Goal: Task Accomplishment & Management: Complete application form

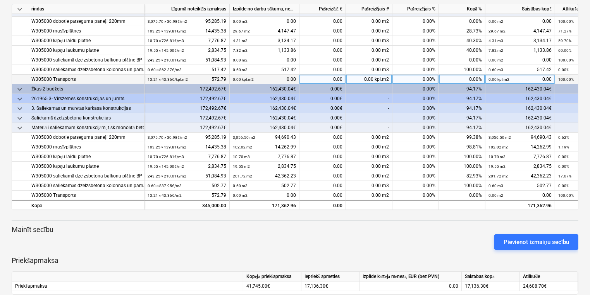
scroll to position [115, 0]
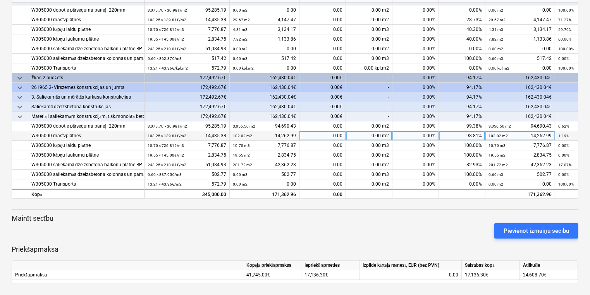
click at [342, 132] on div "0.00" at bounding box center [322, 136] width 46 height 10
type input "2,661.52"
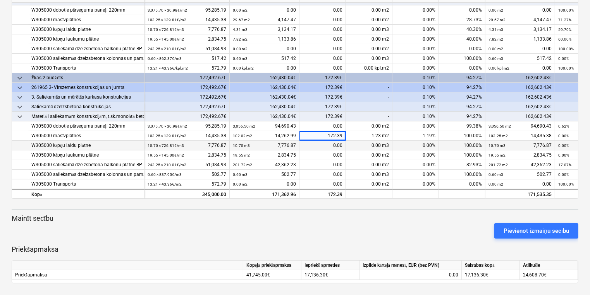
click at [340, 142] on div "0.00" at bounding box center [322, 146] width 46 height 10
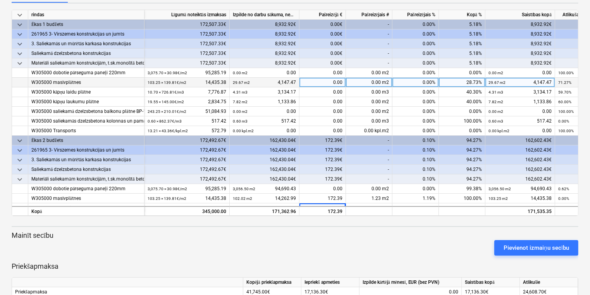
scroll to position [84, 0]
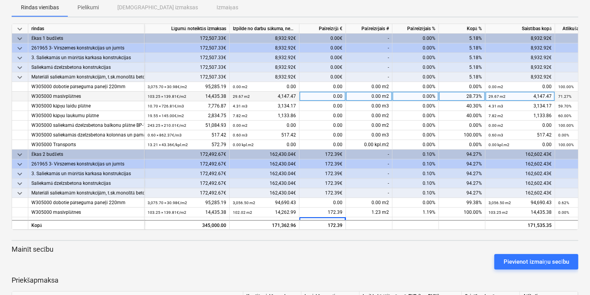
click at [342, 94] on div "0.00" at bounding box center [322, 97] width 46 height 10
type input "2,489.13"
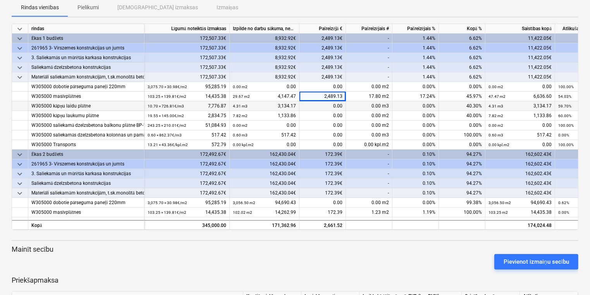
click at [342, 104] on div "0.00" at bounding box center [322, 106] width 46 height 10
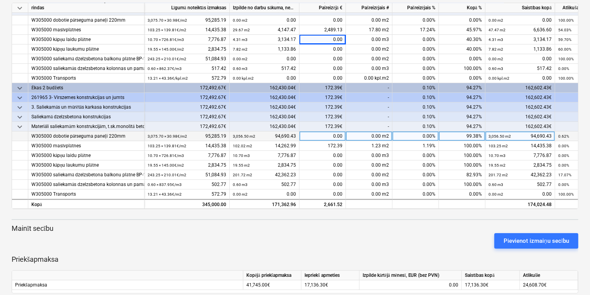
scroll to position [115, 0]
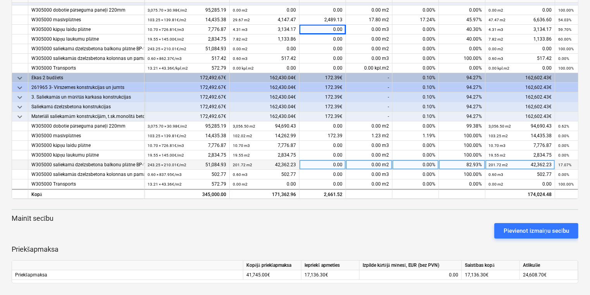
click at [344, 160] on div "0.00" at bounding box center [322, 165] width 46 height 10
type input "29,902.75"
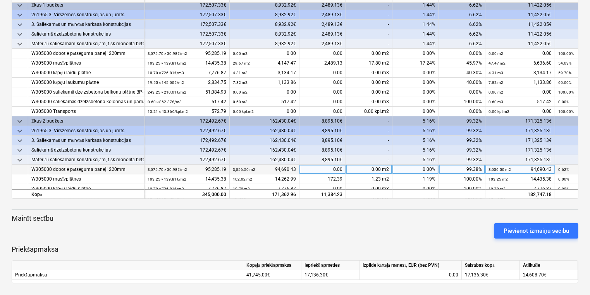
scroll to position [0, 0]
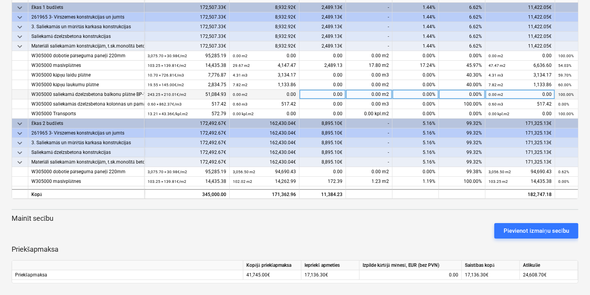
click at [342, 93] on div "0.00" at bounding box center [322, 95] width 46 height 10
type input "21,180.05"
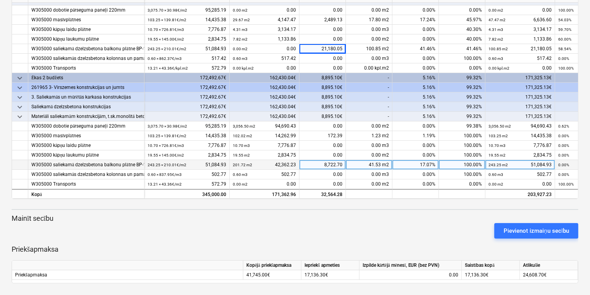
scroll to position [48, 0]
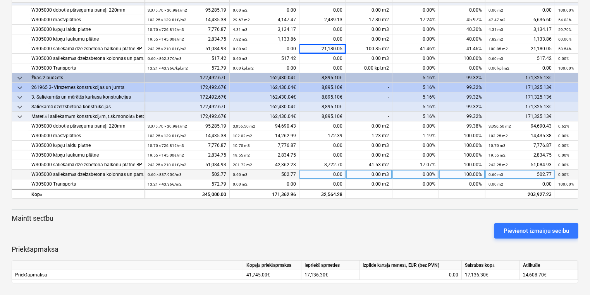
click at [342, 172] on div "0.00" at bounding box center [322, 175] width 46 height 10
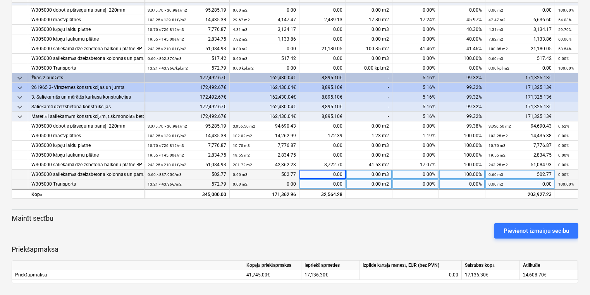
click at [343, 180] on div "0.00" at bounding box center [322, 185] width 46 height 10
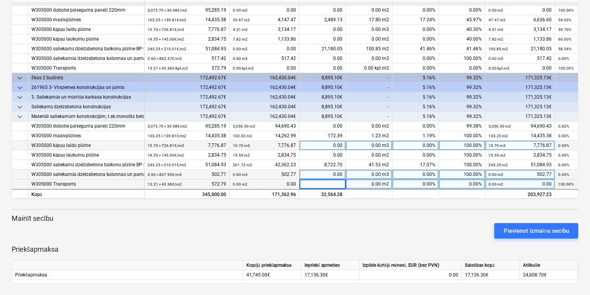
click at [342, 143] on div "0.00" at bounding box center [322, 146] width 46 height 10
type input "4,657.44"
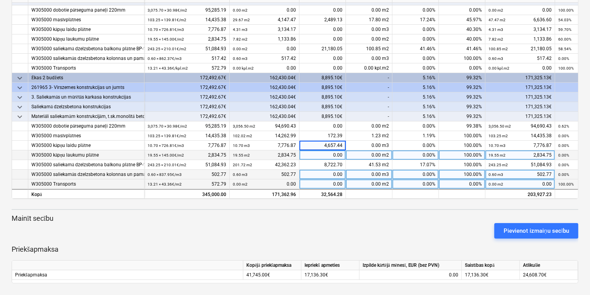
click at [343, 153] on div "0.00" at bounding box center [322, 156] width 46 height 10
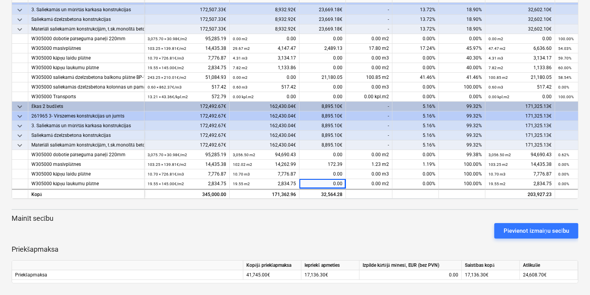
scroll to position [0, 0]
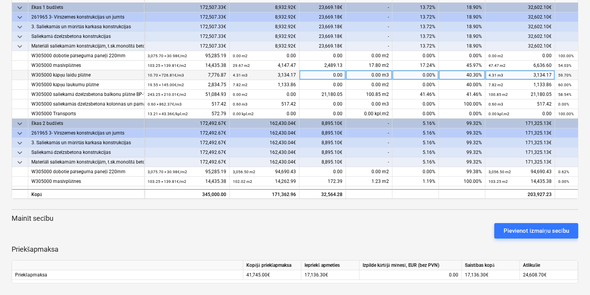
click at [342, 73] on div "0.00" at bounding box center [322, 75] width 46 height 10
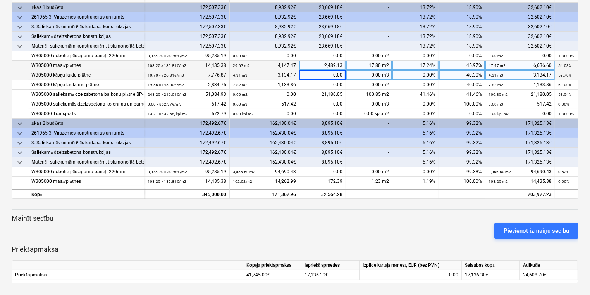
click at [342, 63] on div "2,489.13" at bounding box center [322, 66] width 46 height 10
click at [342, 74] on div "0.00" at bounding box center [322, 75] width 46 height 10
type input "4,657.44"
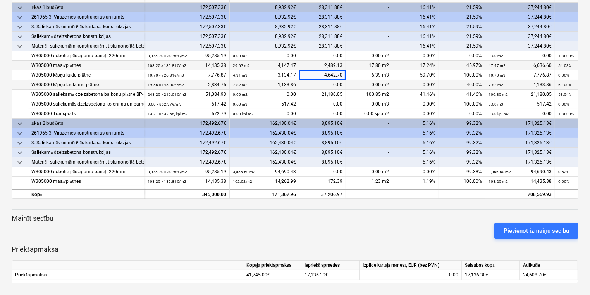
click at [343, 85] on div "0.00" at bounding box center [322, 85] width 46 height 10
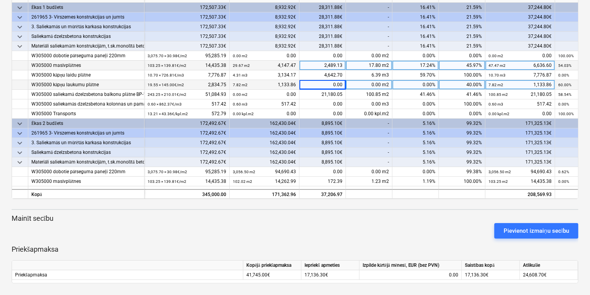
click at [343, 82] on div "0.00" at bounding box center [322, 85] width 46 height 10
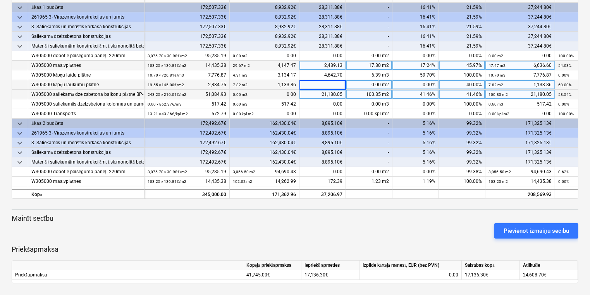
click at [334, 91] on div "21,180.05" at bounding box center [322, 95] width 46 height 10
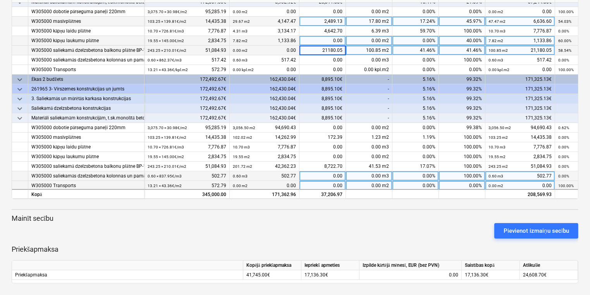
scroll to position [48, 0]
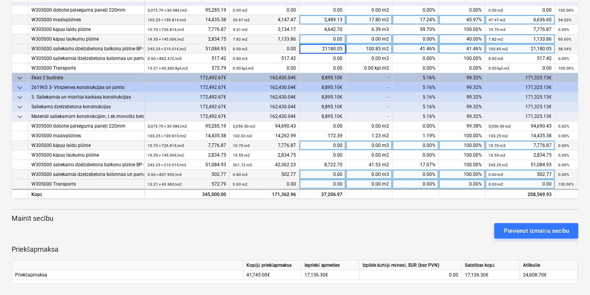
click at [342, 141] on div "0.00" at bounding box center [322, 146] width 46 height 10
type input "1"
type input "0,014.74"
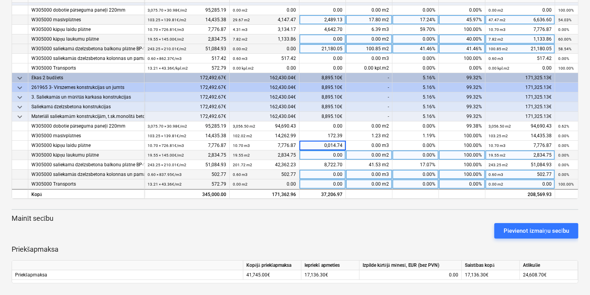
click at [337, 151] on div "0.00" at bounding box center [322, 156] width 46 height 10
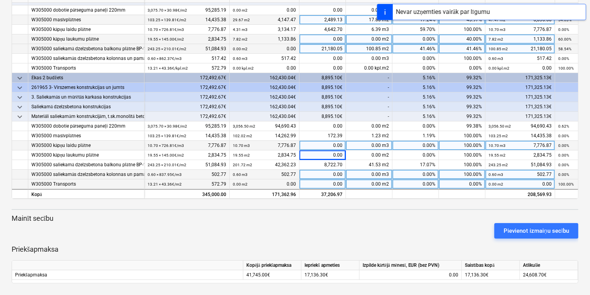
click at [336, 141] on div "0.00" at bounding box center [322, 146] width 46 height 10
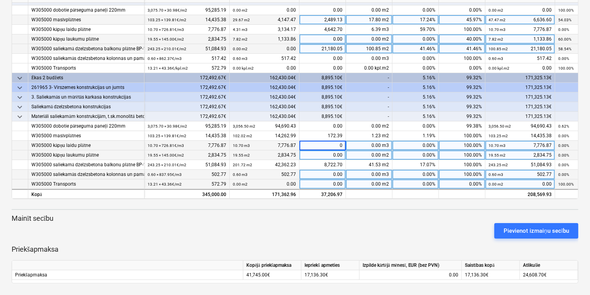
click at [343, 151] on div "0.00" at bounding box center [322, 156] width 46 height 10
type input "1,700.84"
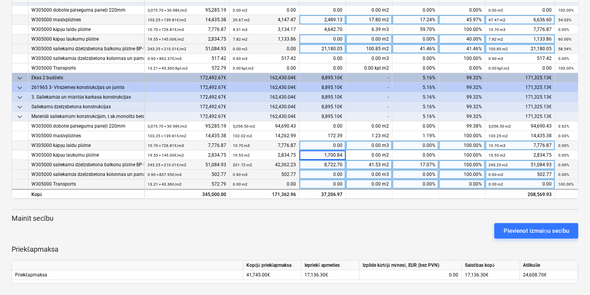
click at [342, 161] on div "8,722.70" at bounding box center [322, 165] width 46 height 10
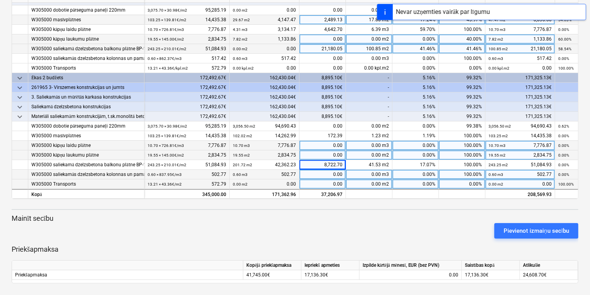
click at [342, 152] on div "0.00" at bounding box center [322, 156] width 46 height 10
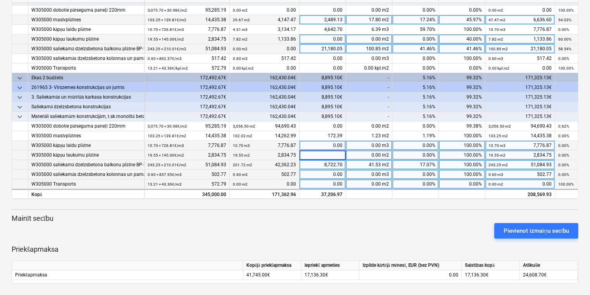
click at [343, 160] on div "8,722.70" at bounding box center [322, 165] width 46 height 10
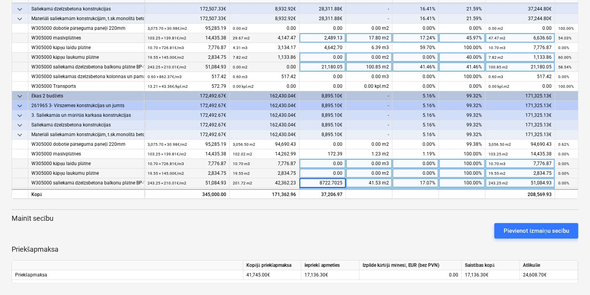
scroll to position [17, 0]
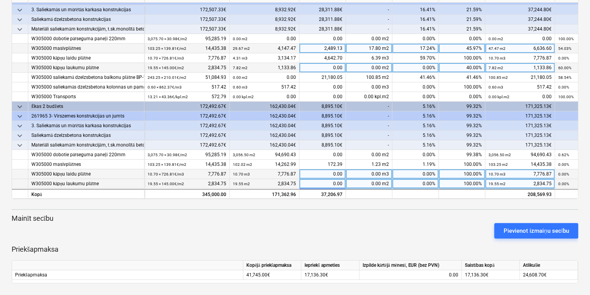
click at [342, 67] on div "0.00" at bounding box center [322, 68] width 46 height 10
type input "1,700.84"
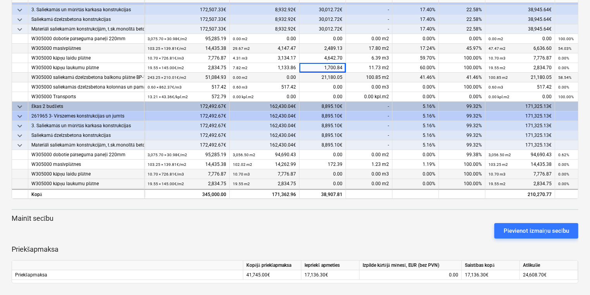
click at [334, 77] on div "21,180.05" at bounding box center [322, 78] width 46 height 10
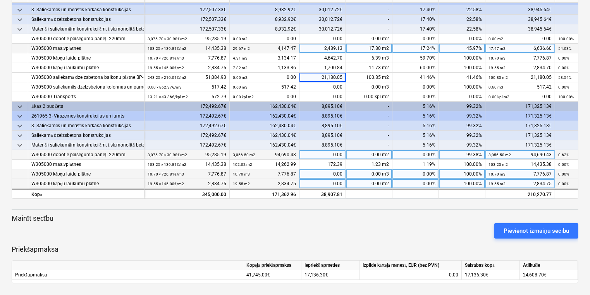
click at [344, 154] on div "0.00" at bounding box center [322, 155] width 46 height 10
type input "31,609.60"
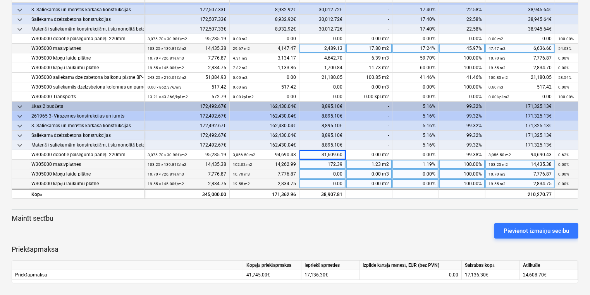
click at [341, 163] on div "172.39" at bounding box center [322, 165] width 46 height 10
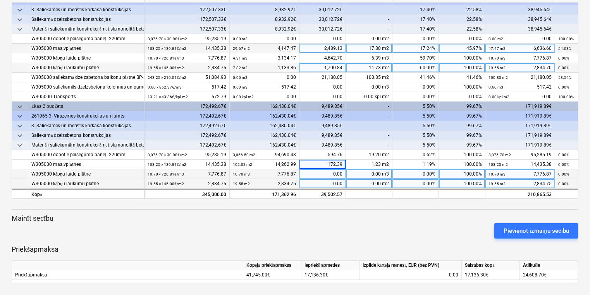
scroll to position [0, 0]
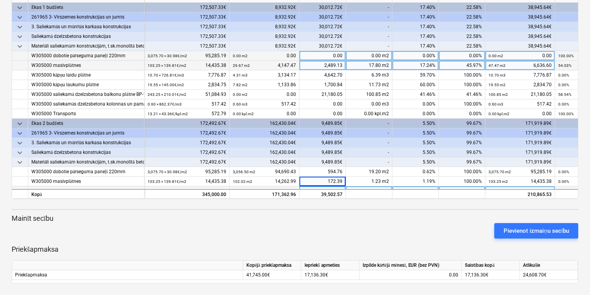
click at [342, 55] on div "0.00" at bounding box center [322, 56] width 46 height 10
type input "31,014.84"
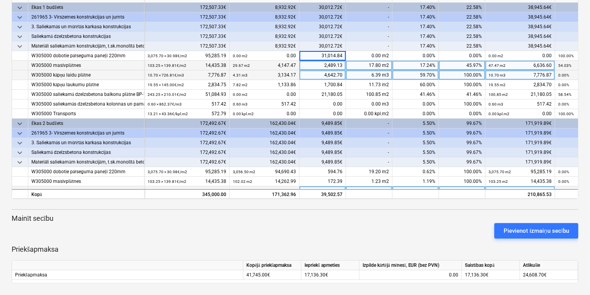
click at [324, 73] on div "4,642.70" at bounding box center [322, 75] width 46 height 10
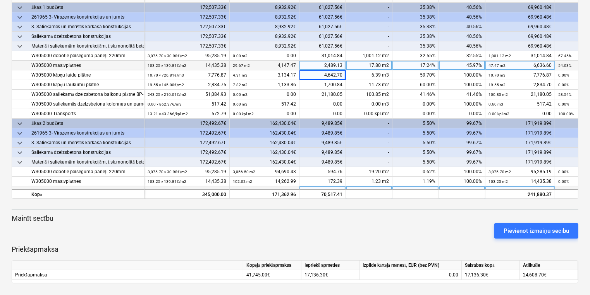
click at [342, 63] on div "2,489.13" at bounding box center [322, 66] width 46 height 10
click at [342, 65] on input "2489.13" at bounding box center [322, 65] width 46 height 9
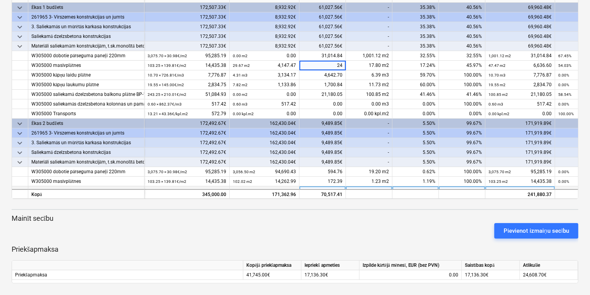
type input "2"
type input "2,503.87"
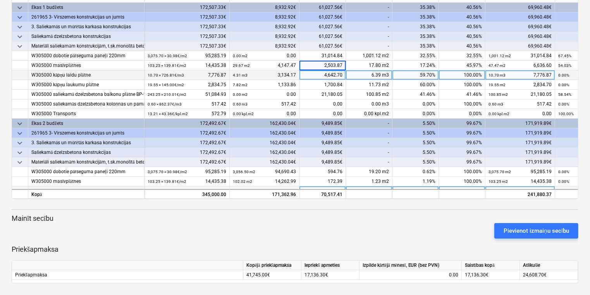
click at [337, 74] on div "4,642.70" at bounding box center [322, 75] width 46 height 10
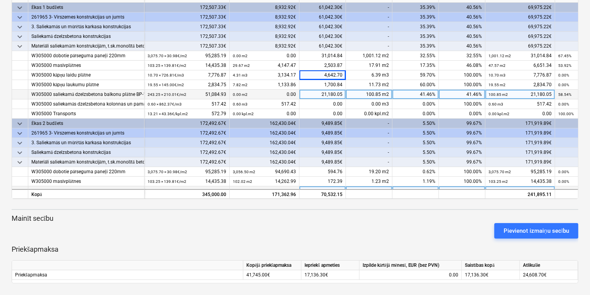
click at [339, 90] on div "21,180.05" at bounding box center [322, 95] width 46 height 10
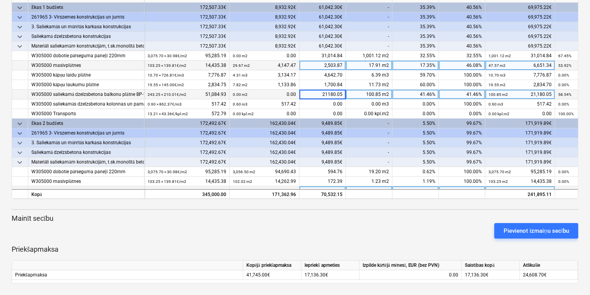
click at [343, 63] on div "2,503.87" at bounding box center [322, 66] width 46 height 10
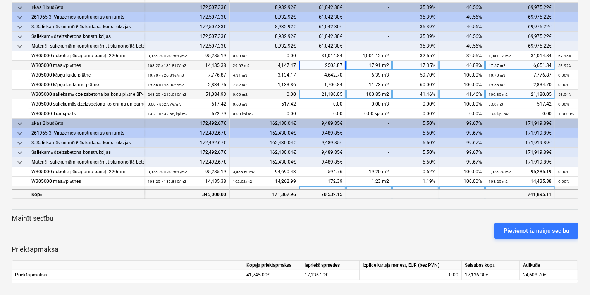
click at [337, 192] on div "70,532.15" at bounding box center [322, 194] width 46 height 10
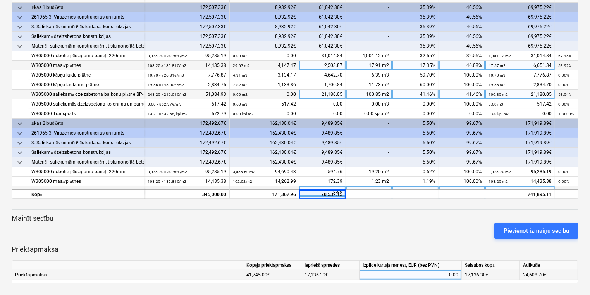
click at [458, 274] on div "0.00" at bounding box center [410, 276] width 102 height 10
type input "7,053.22"
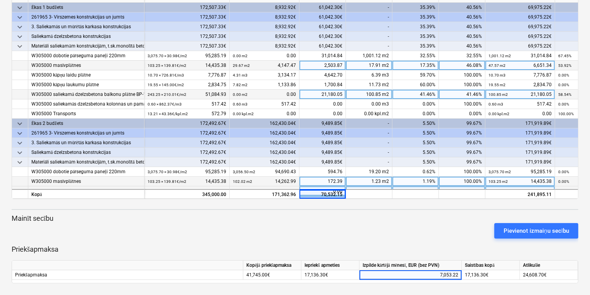
click at [475, 177] on div "100.00%" at bounding box center [462, 182] width 46 height 10
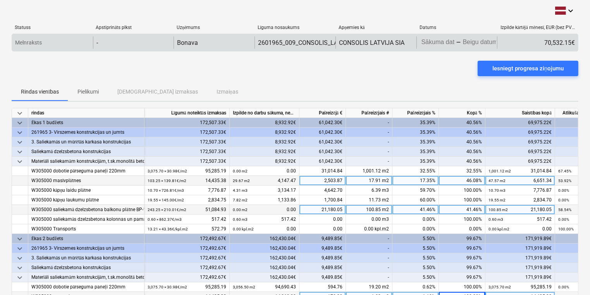
click at [439, 40] on body "keyboard_arrow_down Statuss Apstiprināts plkst Uzņēmums Līguma nosaukums Apņemi…" at bounding box center [295, 147] width 590 height 295
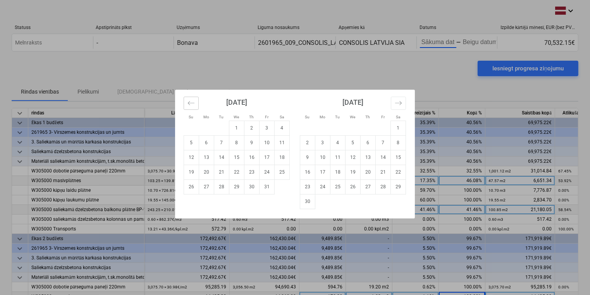
click at [190, 101] on icon "Move backward to switch to the previous month." at bounding box center [190, 103] width 7 height 7
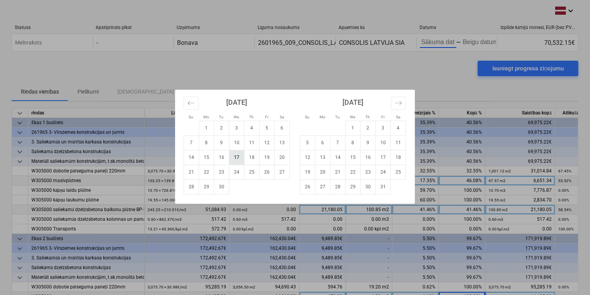
click at [238, 159] on td "17" at bounding box center [236, 157] width 15 height 15
type input "[DATE]"
click at [236, 158] on td "17" at bounding box center [236, 157] width 15 height 15
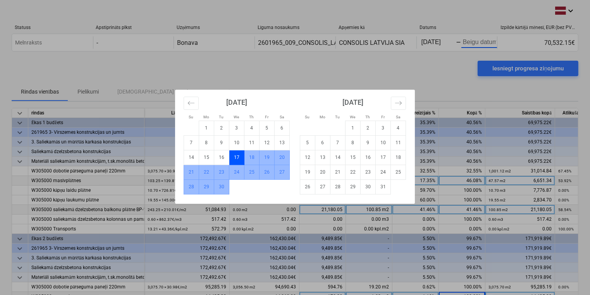
click at [222, 188] on td "30" at bounding box center [221, 187] width 15 height 15
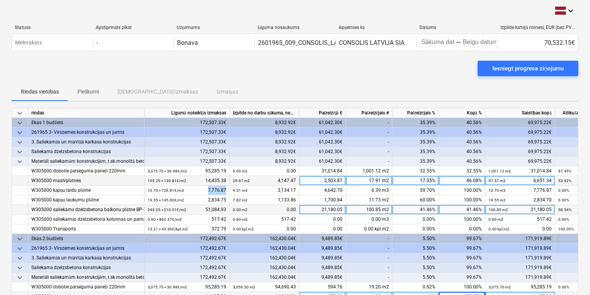
click at [222, 188] on div "10.70 × 726.81€ / m3 7,776.87" at bounding box center [187, 191] width 79 height 10
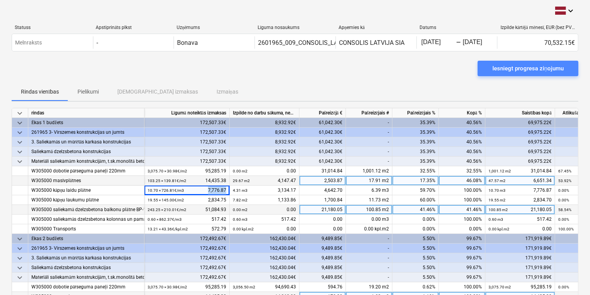
click at [553, 71] on div "Iesniegt progresa ziņojumu" at bounding box center [527, 68] width 71 height 10
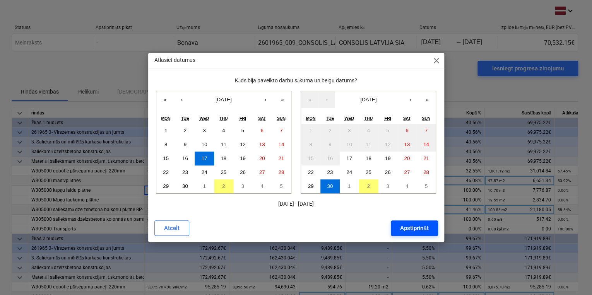
click at [417, 229] on div "Apstiprināt" at bounding box center [414, 228] width 28 height 10
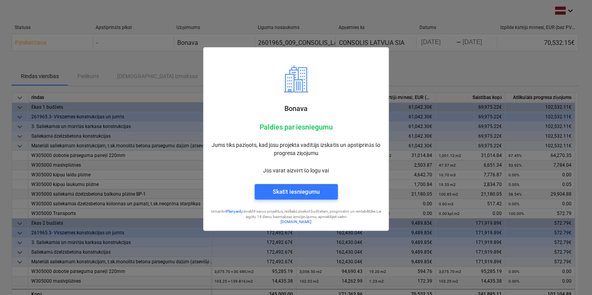
click at [465, 70] on div at bounding box center [296, 147] width 592 height 295
